Goal: Task Accomplishment & Management: Manage account settings

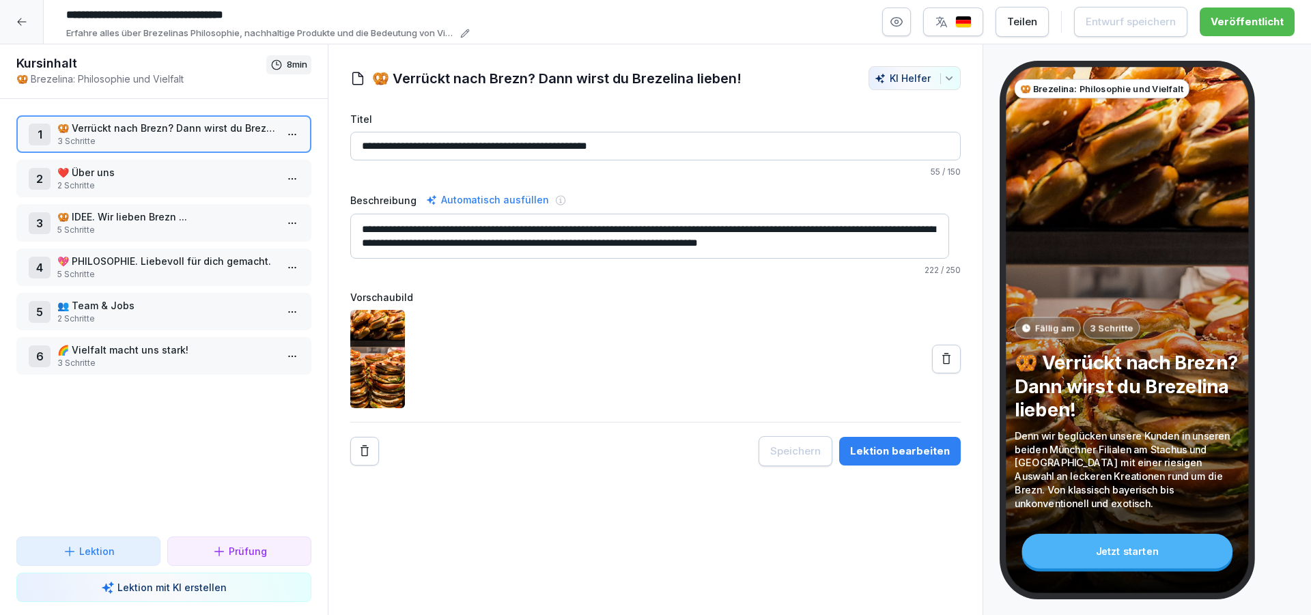
click at [27, 23] on icon at bounding box center [21, 21] width 11 height 11
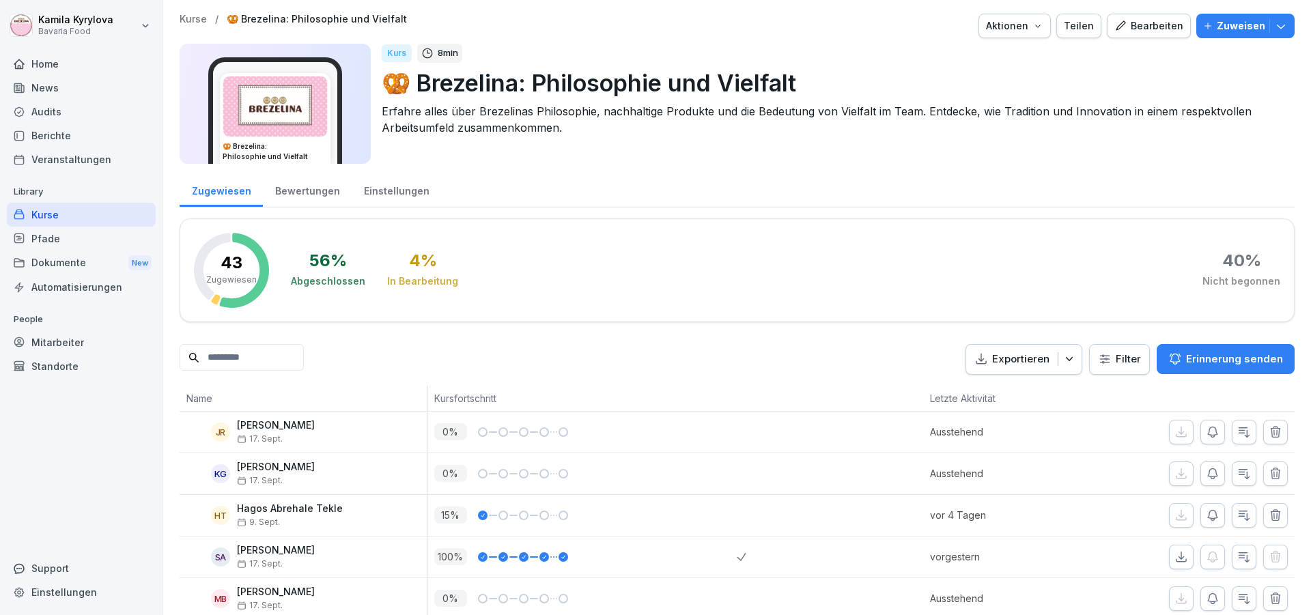
click at [44, 212] on div "Kurse" at bounding box center [81, 215] width 149 height 24
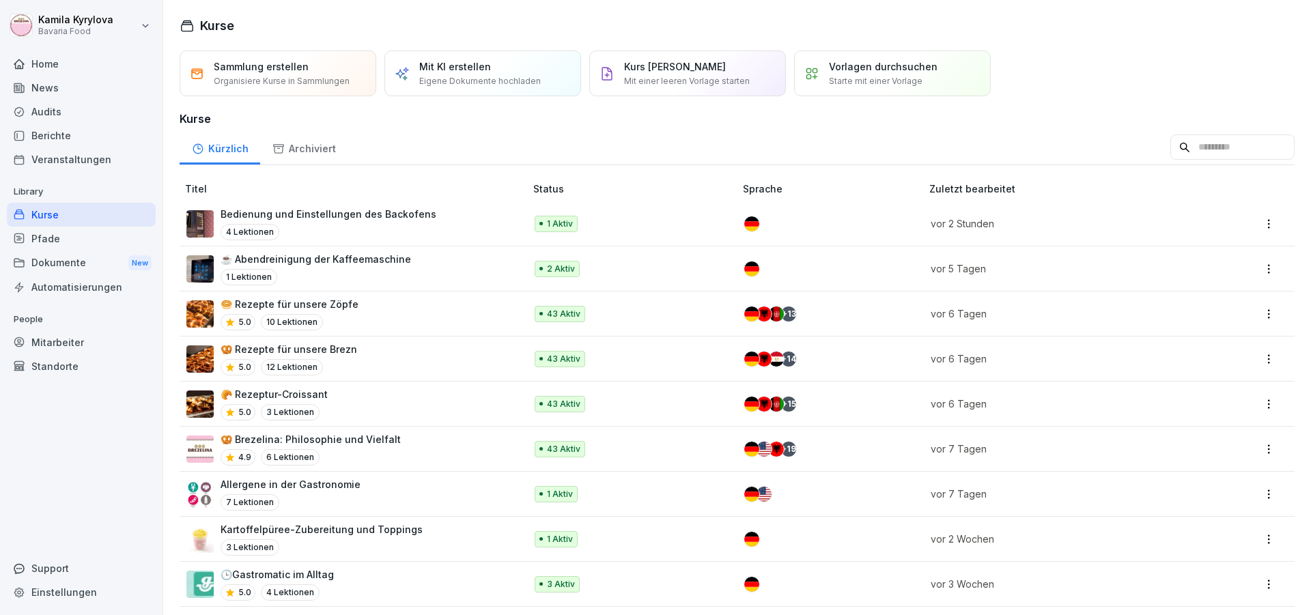
click at [320, 212] on p "Bedienung und Einstellungen des Backofens" at bounding box center [329, 214] width 216 height 14
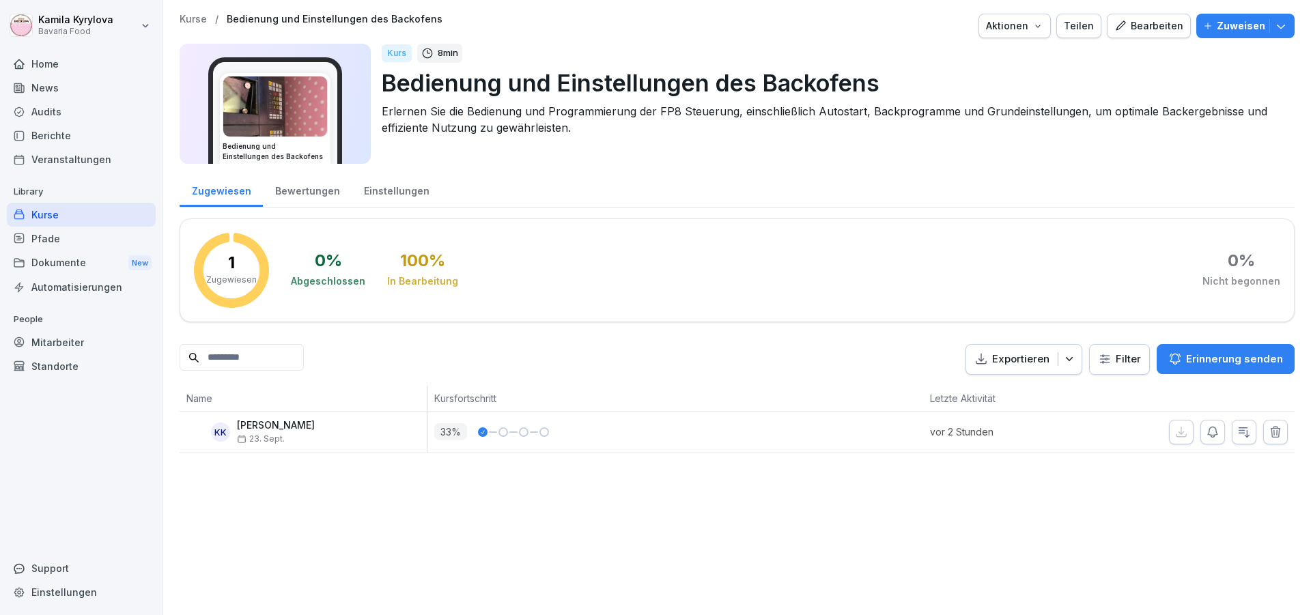
click at [1115, 29] on icon "button" at bounding box center [1120, 26] width 12 height 12
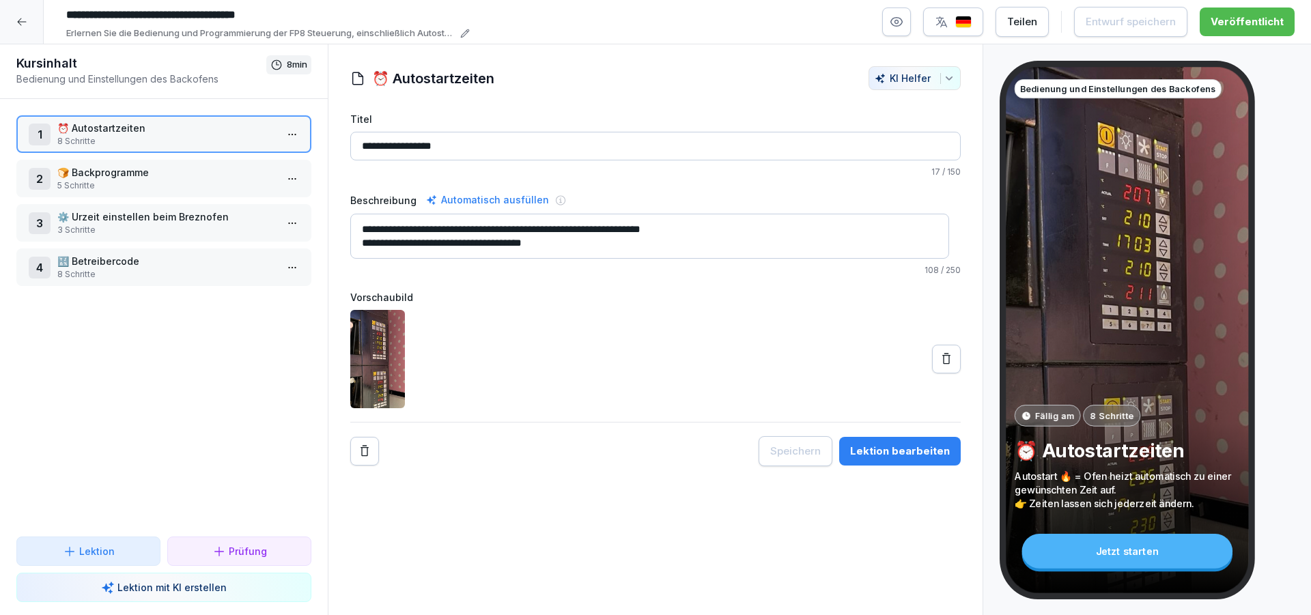
click at [157, 177] on p "🍞 Backprogramme" at bounding box center [166, 172] width 219 height 14
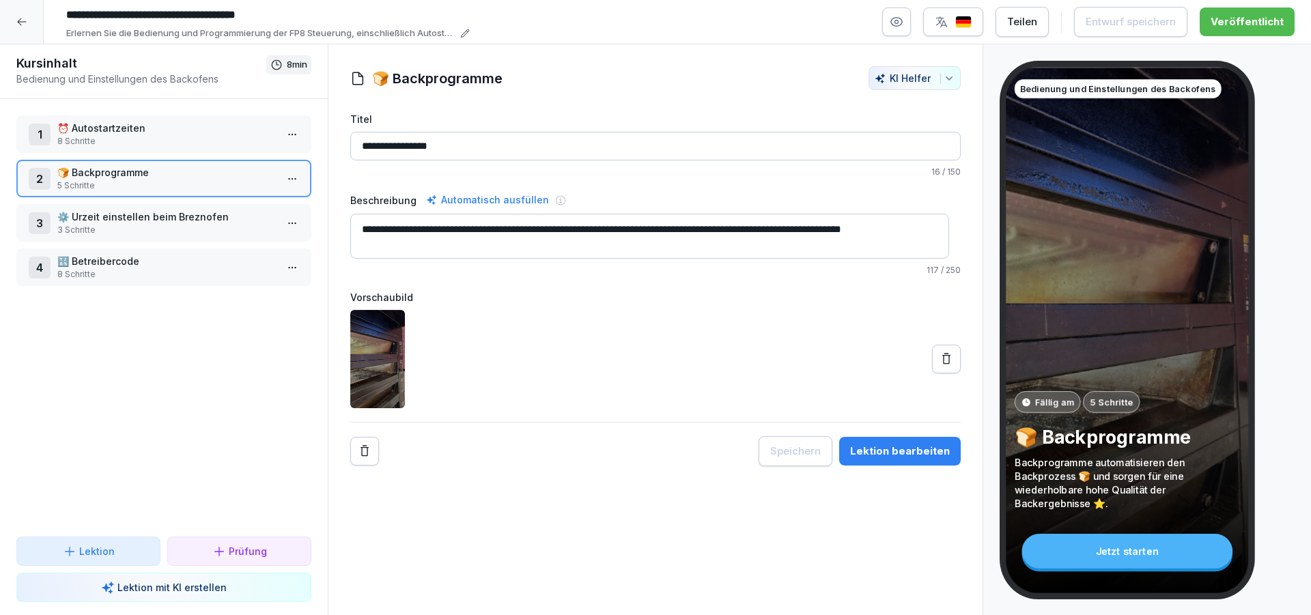
click at [152, 214] on p "⚙️ Urzeit einstellen beim Breznofen" at bounding box center [166, 217] width 219 height 14
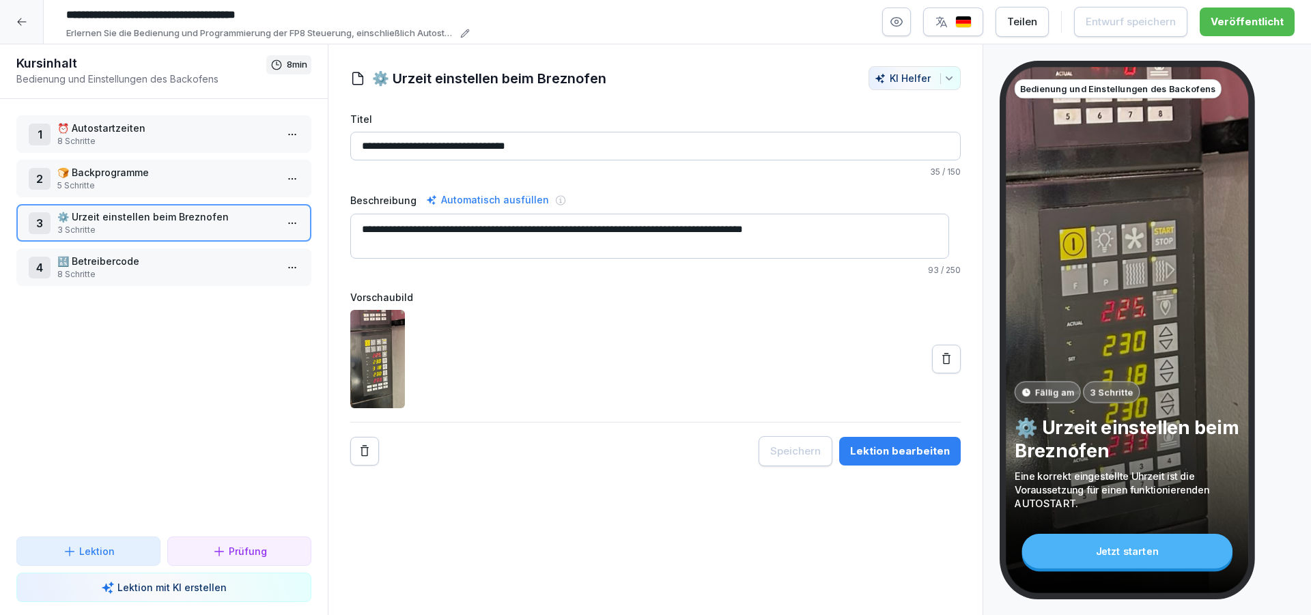
click at [138, 268] on p "8 Schritte" at bounding box center [166, 274] width 219 height 12
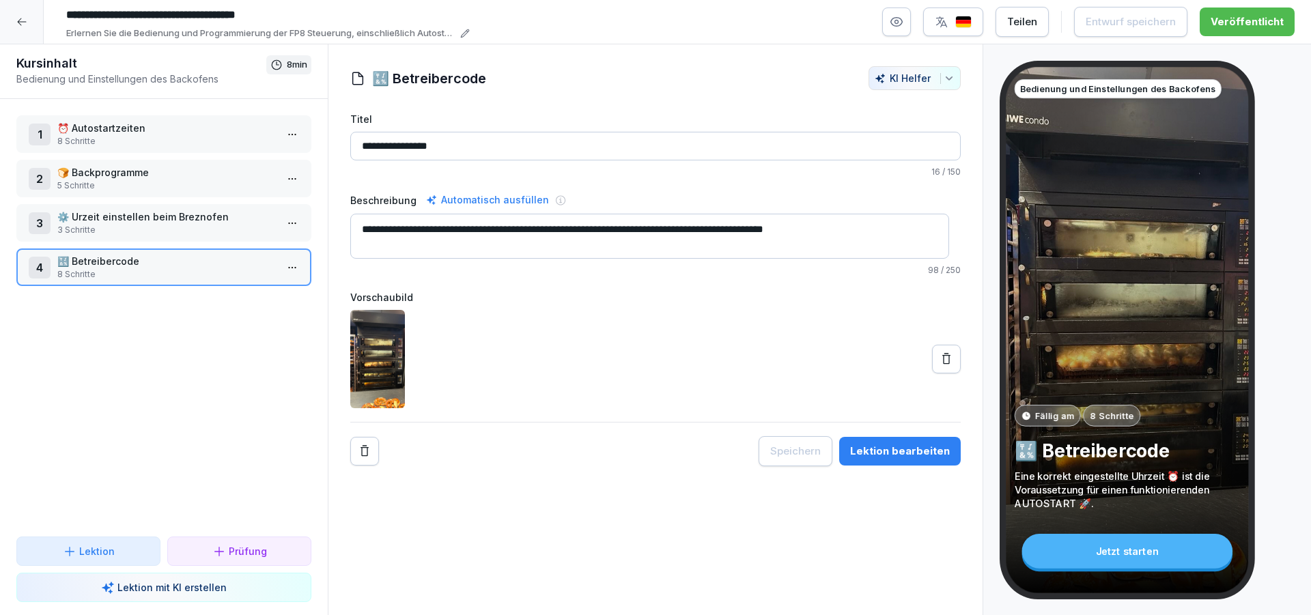
click at [18, 23] on icon at bounding box center [21, 21] width 11 height 11
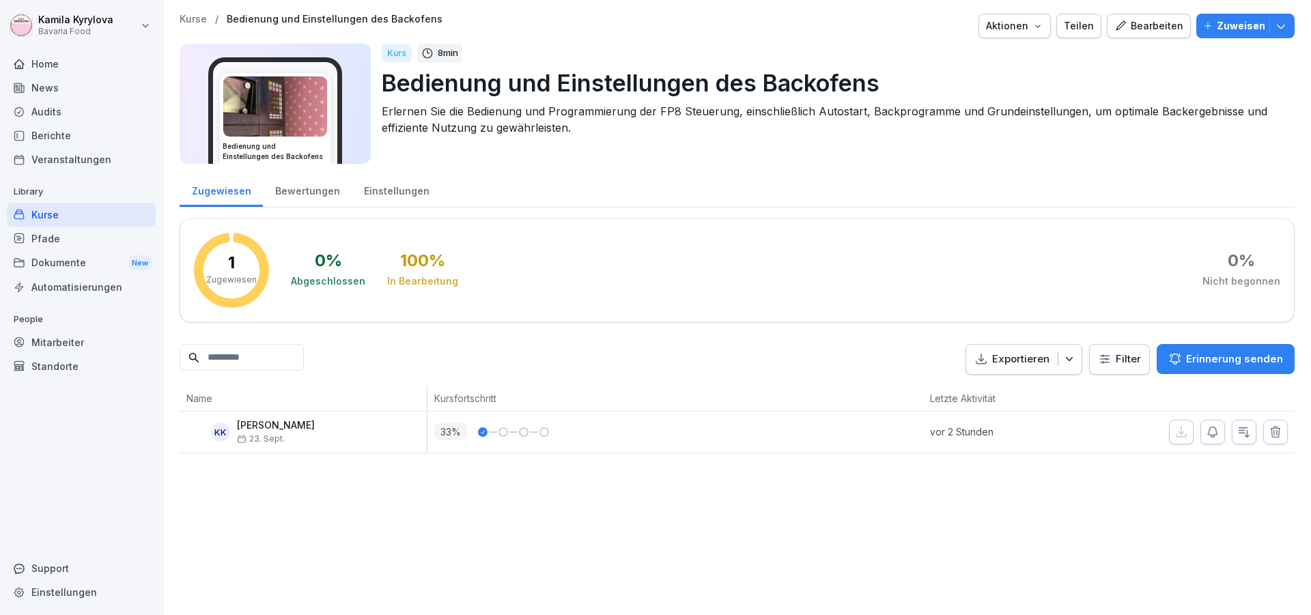
click at [53, 223] on div "Kurse" at bounding box center [81, 215] width 149 height 24
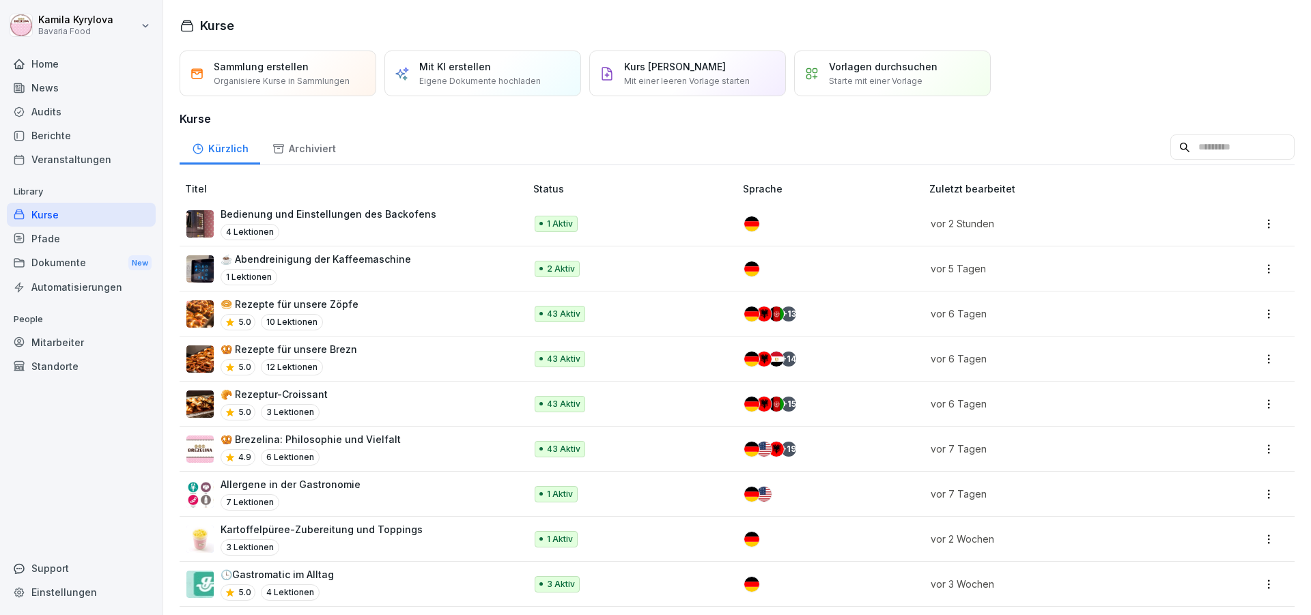
click at [39, 220] on div "Kurse" at bounding box center [81, 215] width 149 height 24
click at [342, 305] on p "🥯 Rezepte für unsere Zöpfe" at bounding box center [290, 304] width 138 height 14
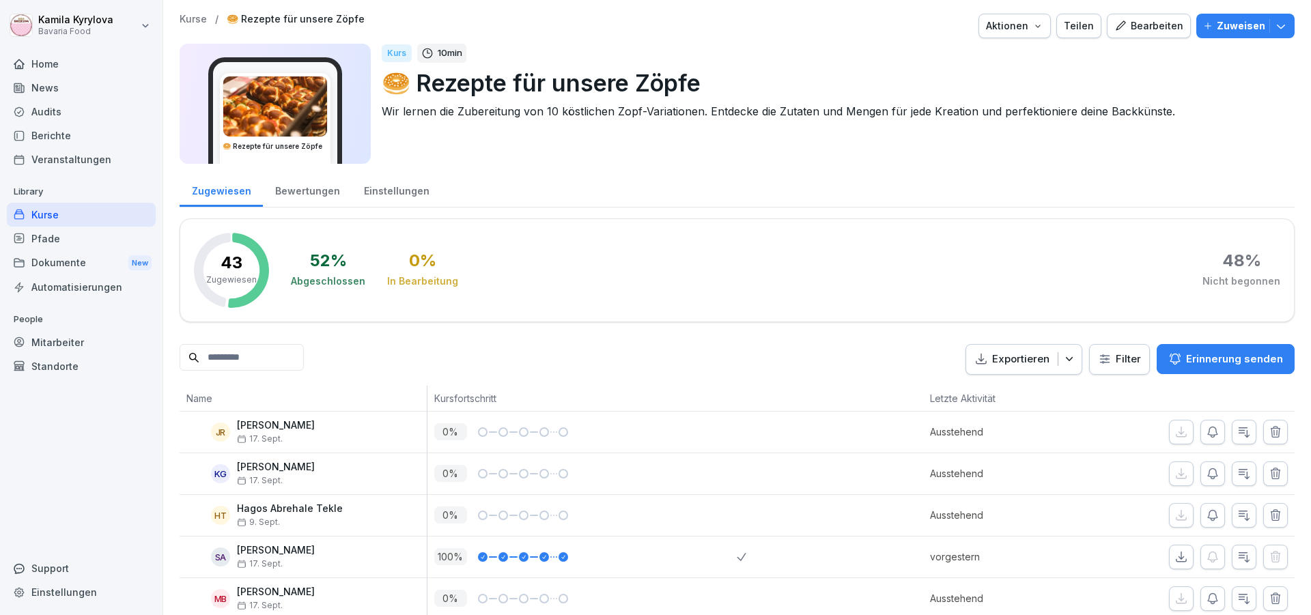
click at [1149, 23] on div "Bearbeiten" at bounding box center [1148, 25] width 69 height 15
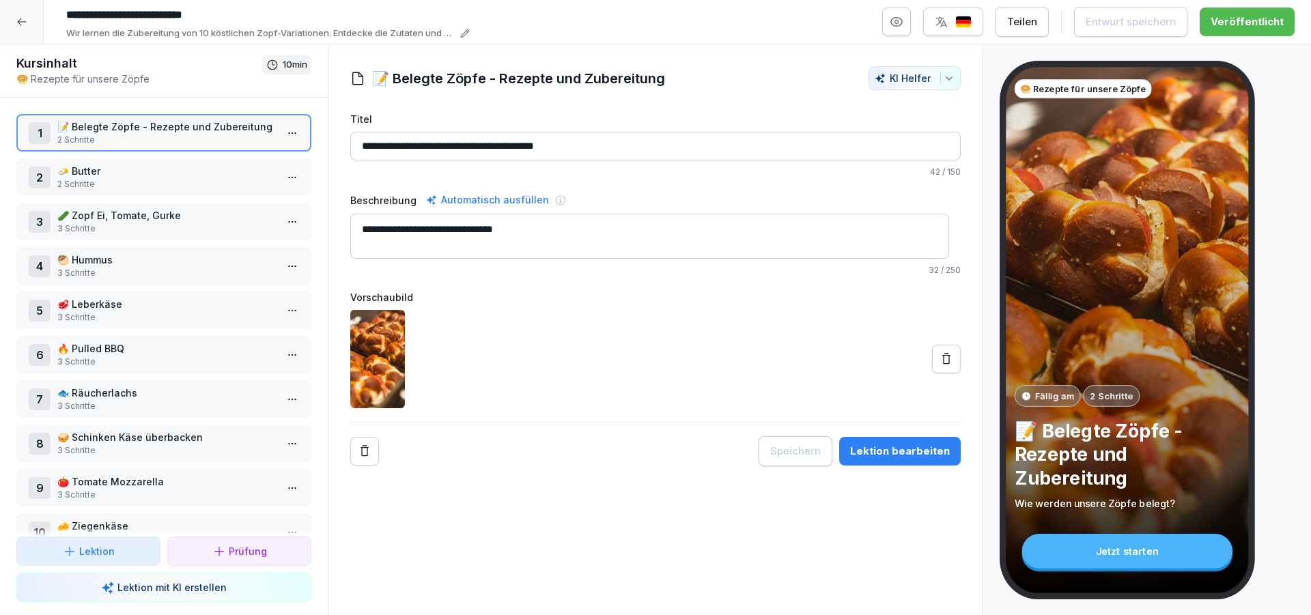
click at [114, 481] on p "🍅 Tomate Mozzarella" at bounding box center [166, 482] width 219 height 14
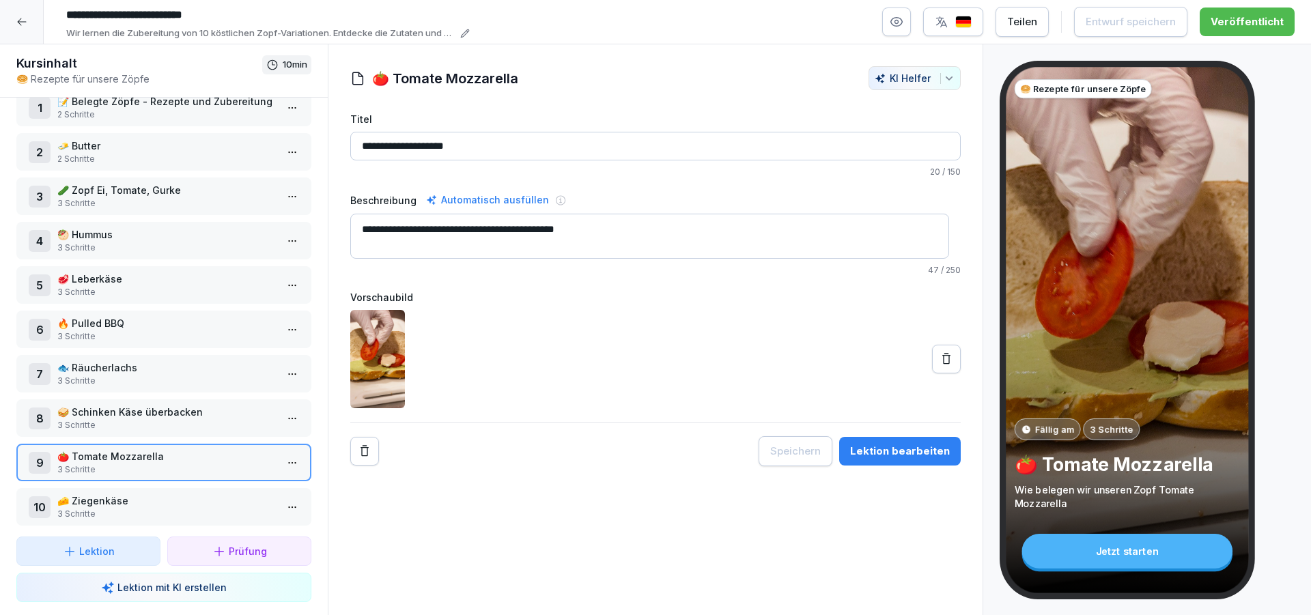
scroll to position [42, 0]
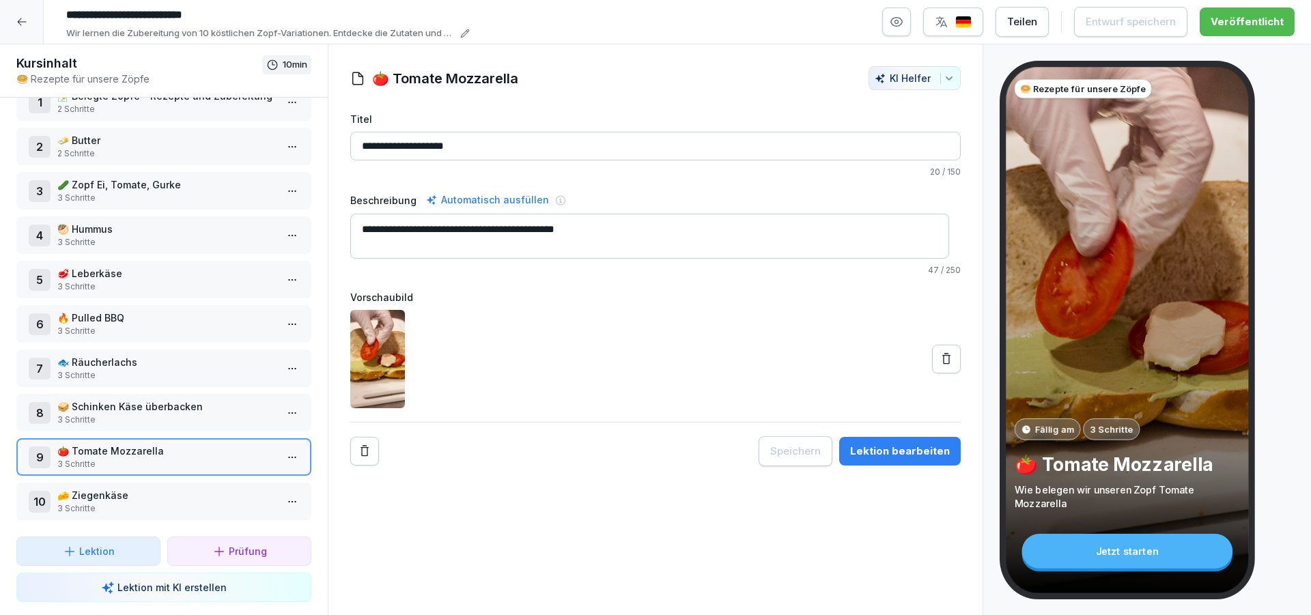
click at [288, 449] on html "**********" at bounding box center [655, 307] width 1311 height 615
click at [237, 473] on div "Schritte bearbeiten" at bounding box center [230, 473] width 104 height 14
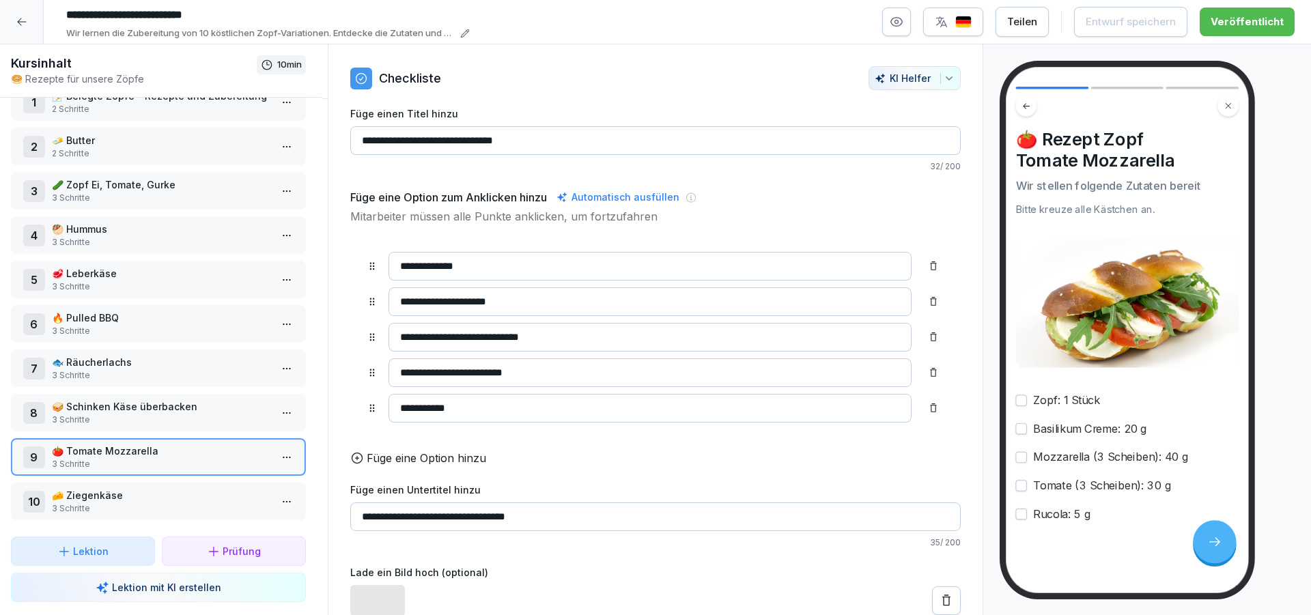
scroll to position [42, 0]
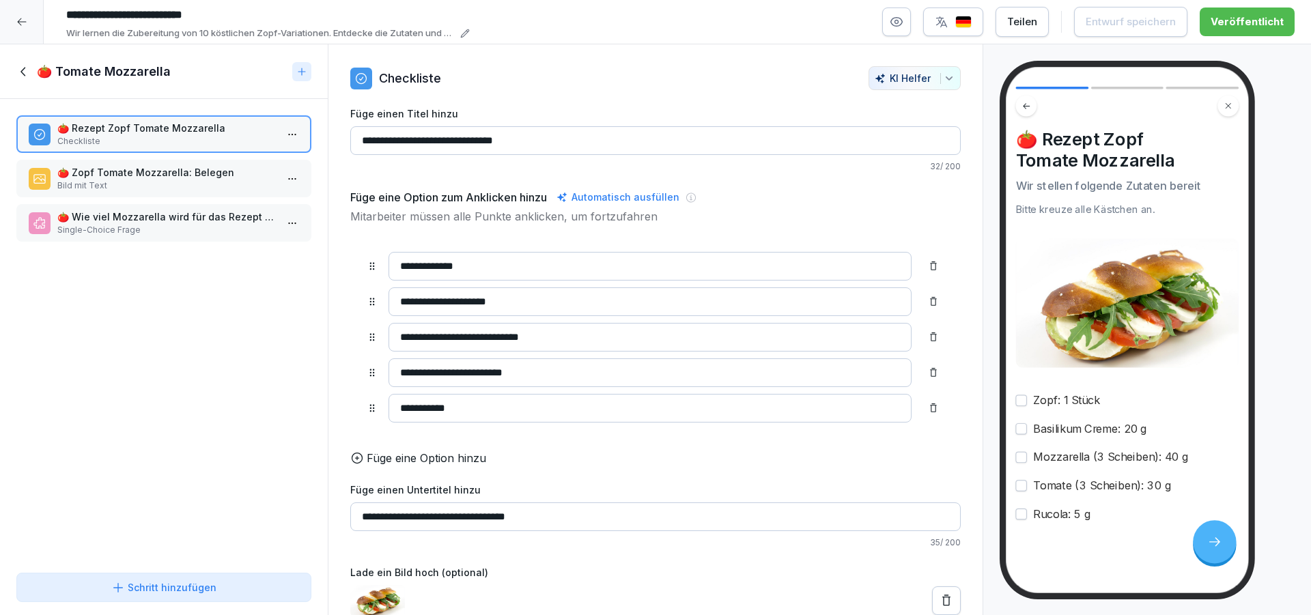
click at [25, 66] on icon at bounding box center [23, 71] width 15 height 15
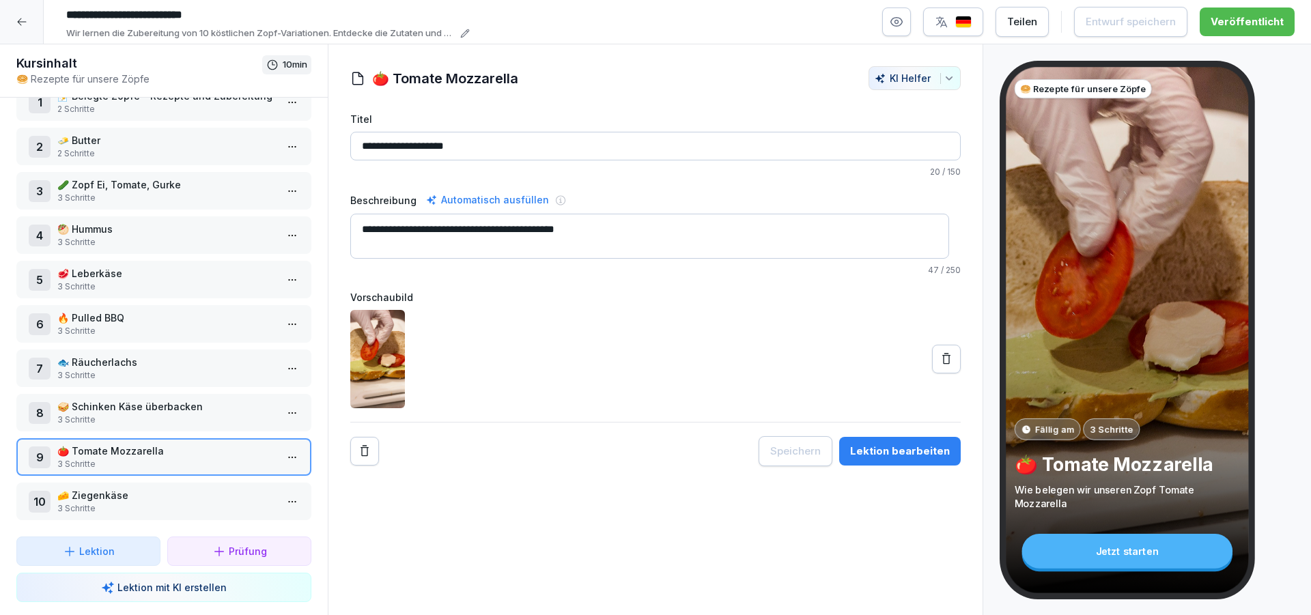
scroll to position [42, 0]
click at [21, 20] on icon at bounding box center [21, 21] width 11 height 11
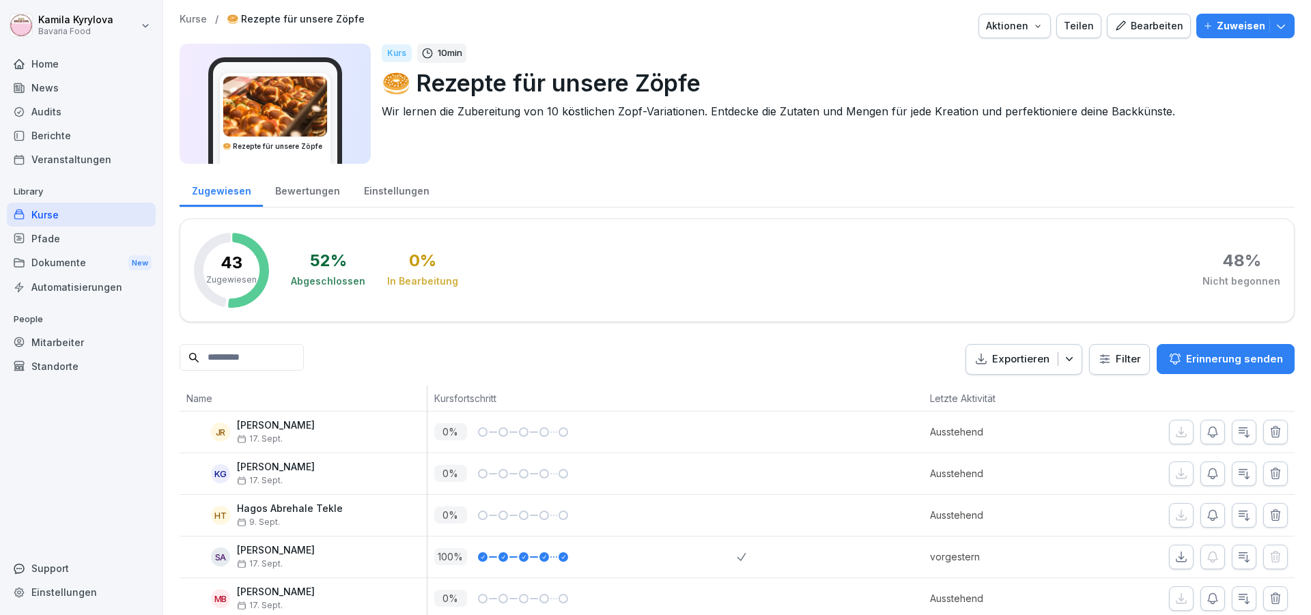
click at [48, 215] on div "Kurse" at bounding box center [81, 215] width 149 height 24
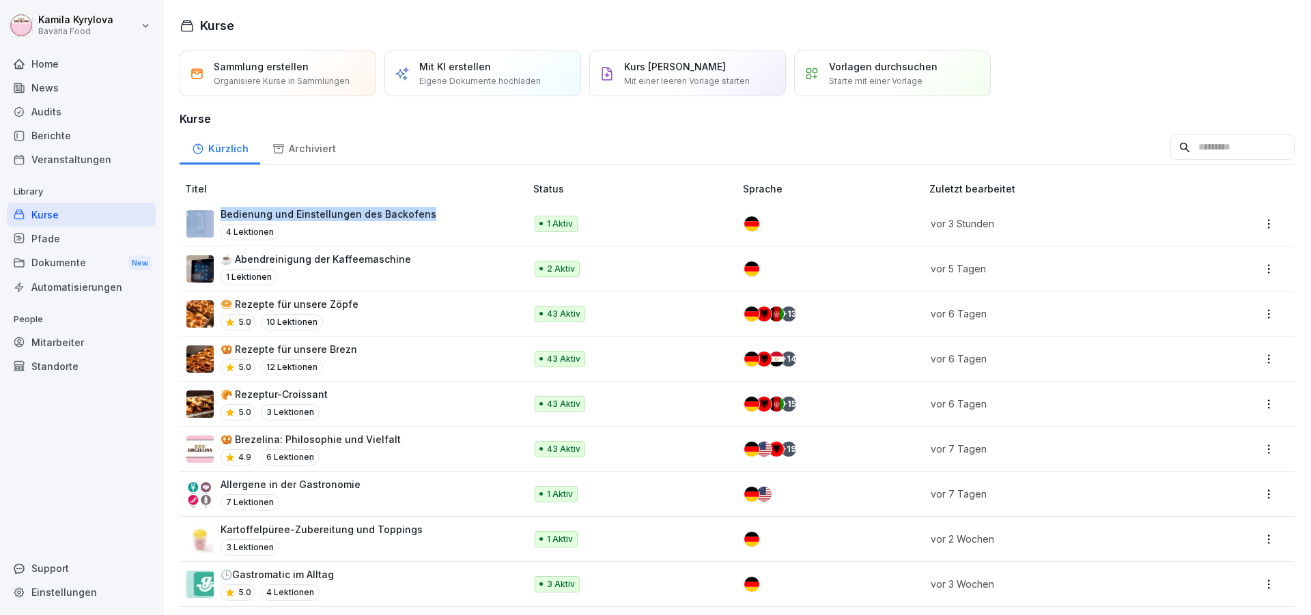
drag, startPoint x: 436, startPoint y: 218, endPoint x: 212, endPoint y: 216, distance: 223.3
click at [212, 216] on div "Bedienung und Einstellungen des Backofens 4 Lektionen" at bounding box center [348, 223] width 325 height 33
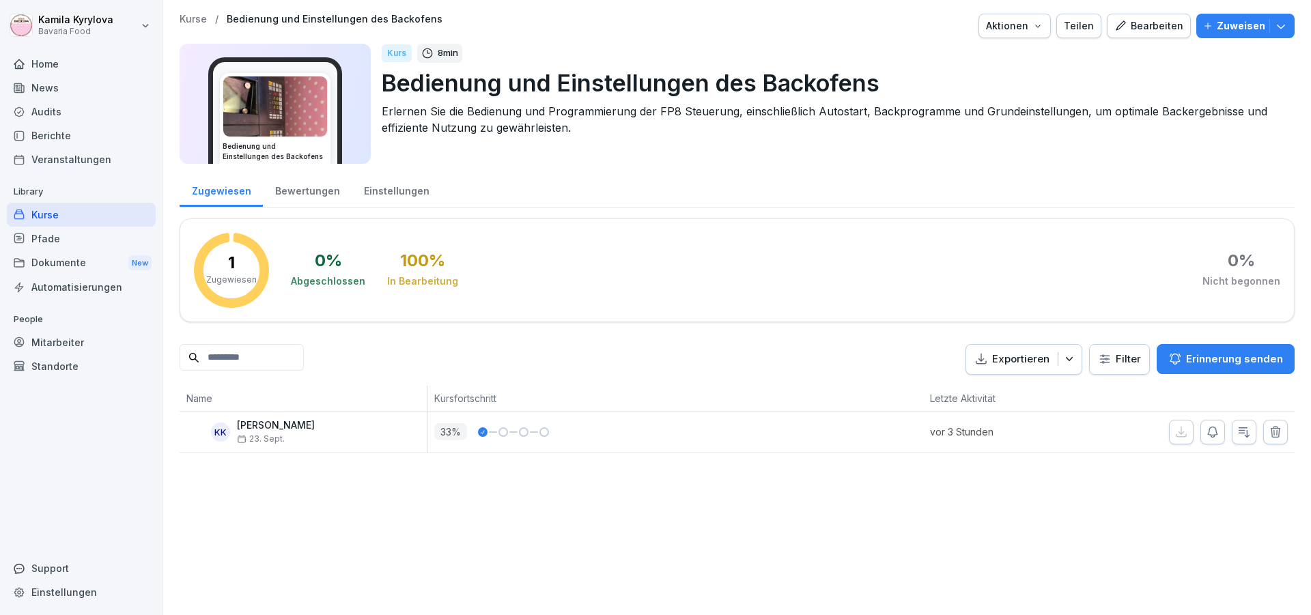
click at [697, 86] on p "Bedienung und Einstellungen des Backofens" at bounding box center [833, 83] width 902 height 35
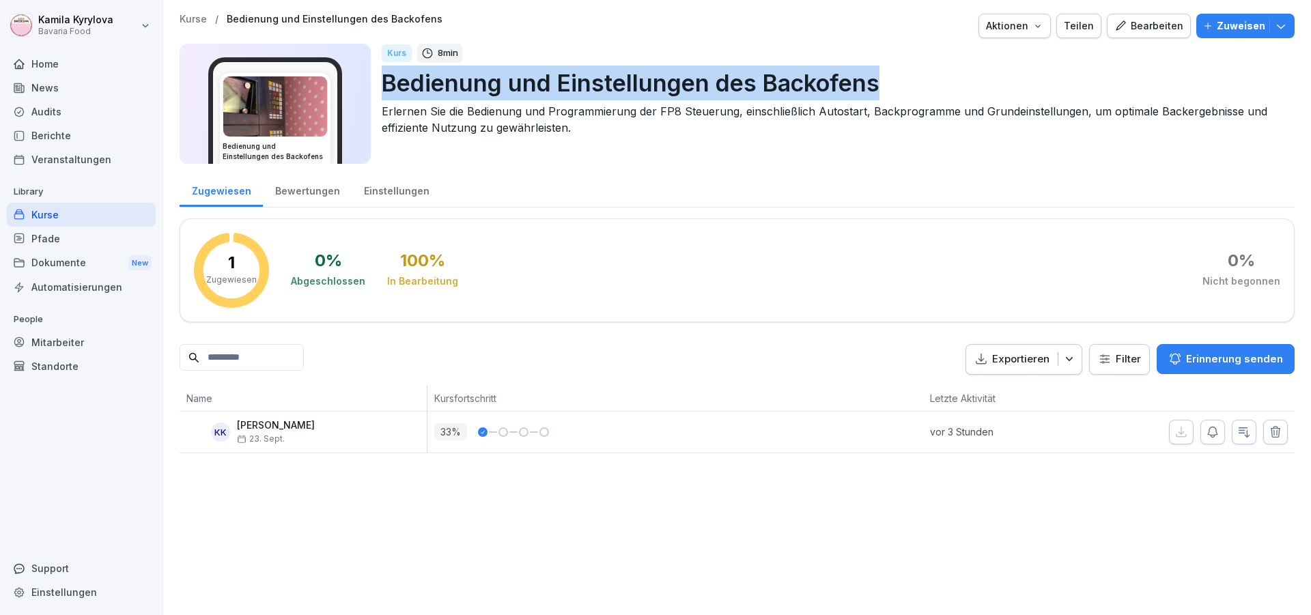
drag, startPoint x: 882, startPoint y: 85, endPoint x: 385, endPoint y: 80, distance: 496.5
click at [385, 80] on p "Bedienung und Einstellungen des Backofens" at bounding box center [833, 83] width 902 height 35
copy p "Bedienung und Einstellungen des Backofens"
click at [44, 216] on div "Kurse" at bounding box center [81, 215] width 149 height 24
